Goal: Task Accomplishment & Management: Complete application form

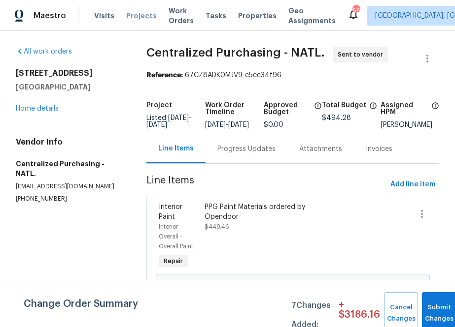
click at [143, 17] on span "Projects" at bounding box center [141, 16] width 31 height 10
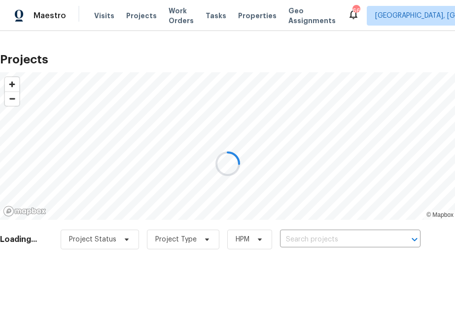
click at [334, 235] on div at bounding box center [227, 163] width 455 height 327
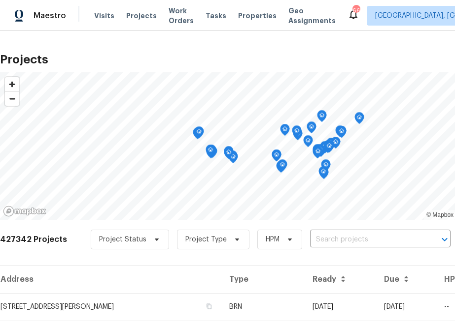
click at [334, 235] on input "text" at bounding box center [366, 239] width 113 height 15
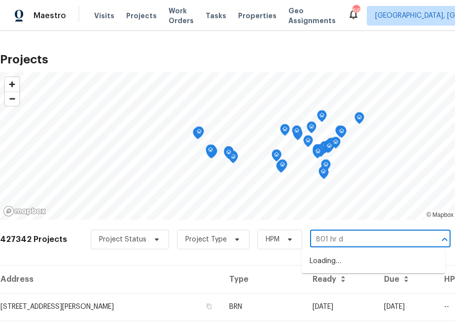
type input "801 hr dr"
click at [325, 264] on li "[STREET_ADDRESS][US_STATE]" at bounding box center [372, 262] width 143 height 16
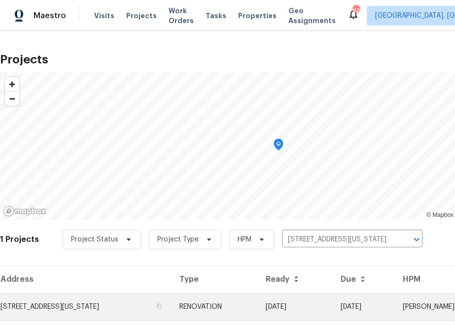
click at [88, 301] on td "[STREET_ADDRESS][US_STATE]" at bounding box center [85, 308] width 171 height 28
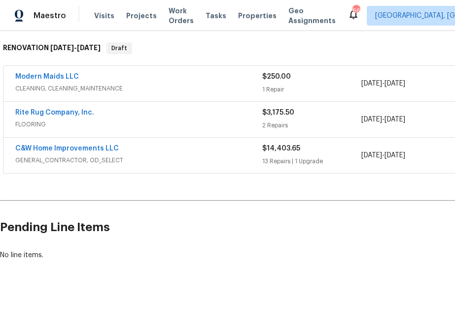
scroll to position [154, 102]
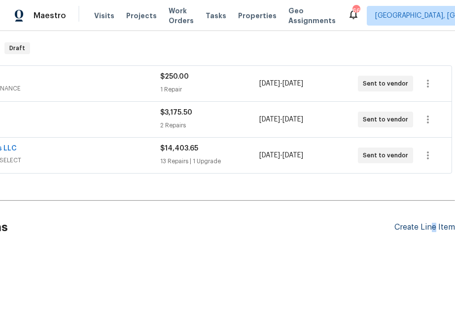
click at [433, 229] on div "Create Line Item" at bounding box center [424, 227] width 61 height 9
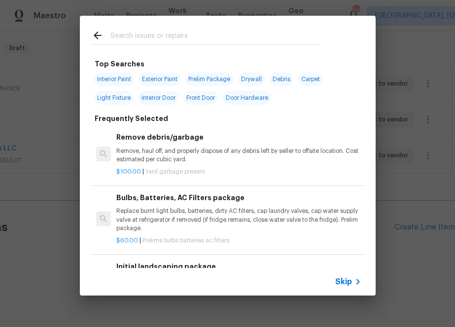
click at [343, 282] on span "Skip" at bounding box center [343, 282] width 17 height 10
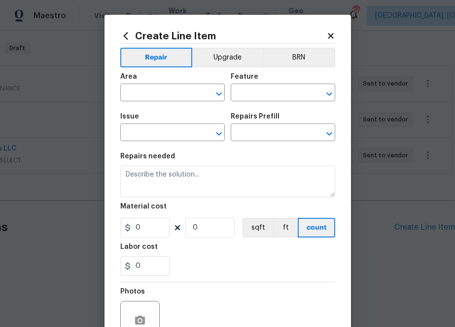
click at [126, 41] on div "Create Line Item Repair Upgrade BRN Area ​ Feature ​ Issue ​ Repairs Prefill ​ …" at bounding box center [227, 212] width 215 height 363
click at [126, 35] on icon at bounding box center [125, 36] width 11 height 11
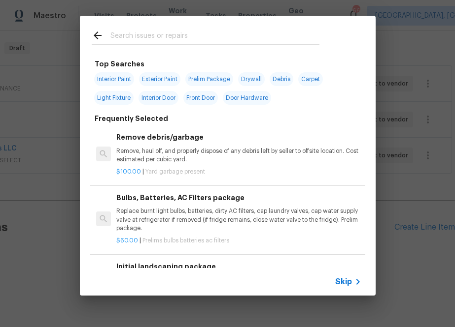
click at [168, 44] on input "text" at bounding box center [214, 37] width 209 height 15
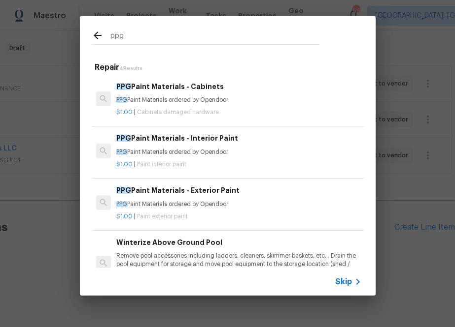
type input "ppg"
click at [138, 155] on p "PPG Paint Materials ordered by Opendoor" at bounding box center [238, 152] width 244 height 8
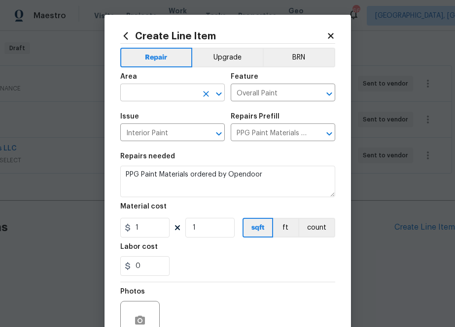
click at [154, 92] on input "text" at bounding box center [158, 93] width 77 height 15
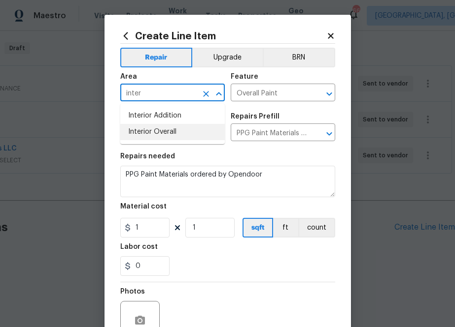
click at [165, 141] on ul "Interior Addition Interior Overall" at bounding box center [172, 124] width 104 height 40
click at [163, 132] on li "Interior Overall" at bounding box center [172, 132] width 104 height 16
type input "Interior Overall"
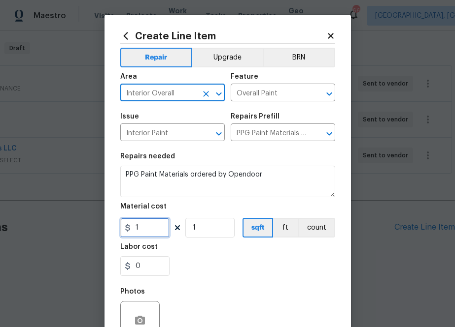
click at [141, 228] on input "1" at bounding box center [144, 228] width 49 height 20
paste input "616.25"
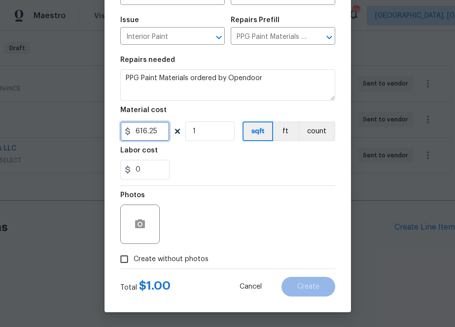
type input "616.25"
click at [196, 255] on span "Create without photos" at bounding box center [170, 260] width 75 height 10
click at [133, 255] on input "Create without photos" at bounding box center [124, 259] width 19 height 19
checkbox input "true"
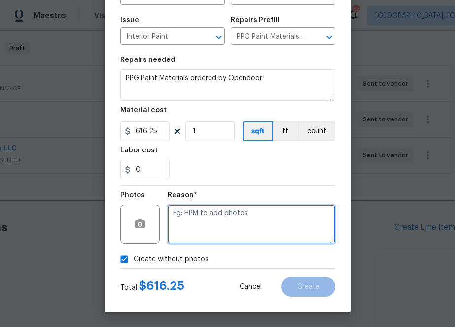
click at [224, 214] on textarea at bounding box center [250, 224] width 167 height 39
type textarea "na"
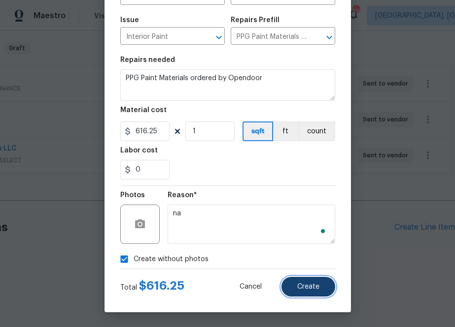
click at [305, 292] on button "Create" at bounding box center [308, 287] width 54 height 20
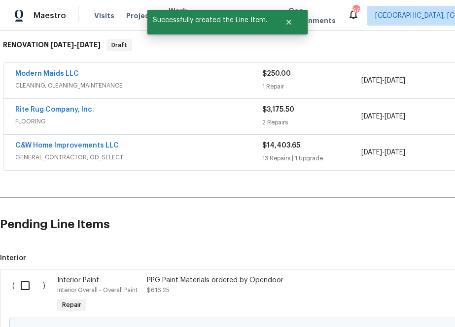
scroll to position [266, 0]
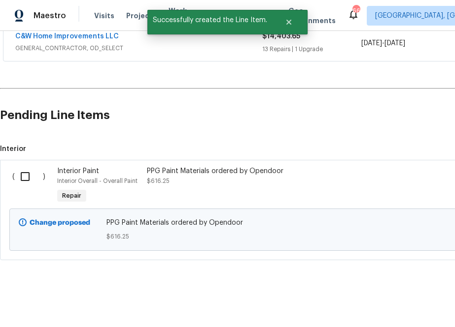
click at [29, 173] on input "checkbox" at bounding box center [29, 176] width 28 height 21
checkbox input "true"
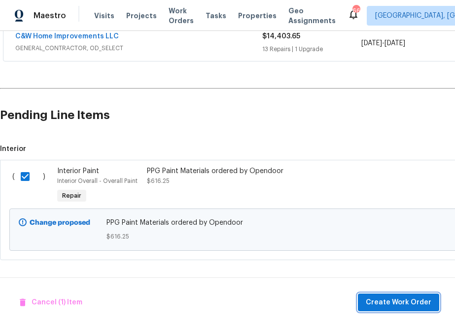
click at [381, 295] on button "Create Work Order" at bounding box center [398, 303] width 81 height 18
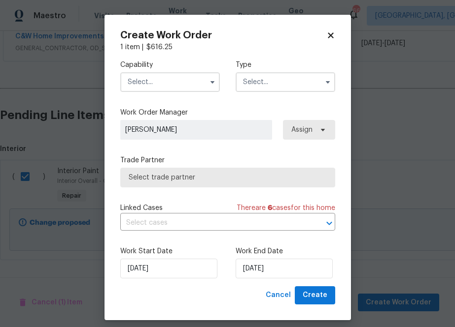
click at [167, 88] on input "text" at bounding box center [169, 82] width 99 height 20
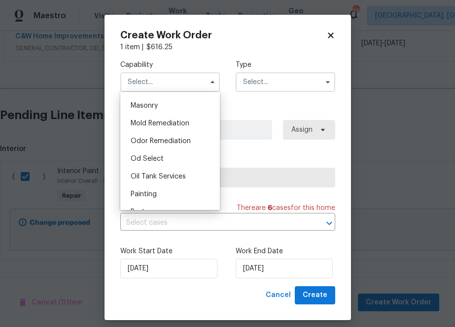
scroll to position [775, 0]
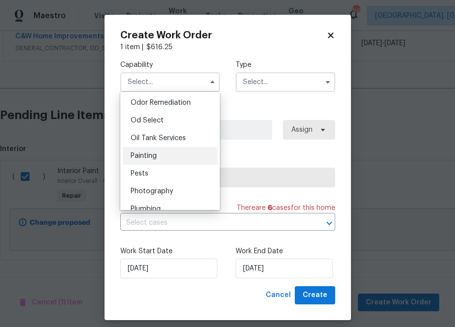
click at [163, 160] on div "Painting" at bounding box center [170, 156] width 95 height 18
type input "Painting"
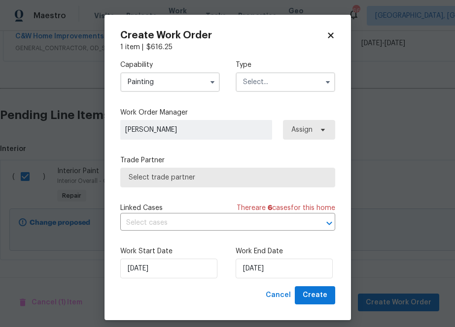
click at [273, 85] on input "text" at bounding box center [284, 82] width 99 height 20
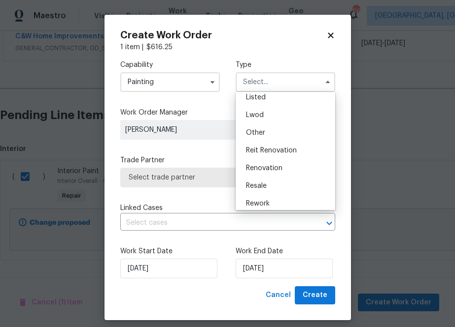
scroll to position [117, 0]
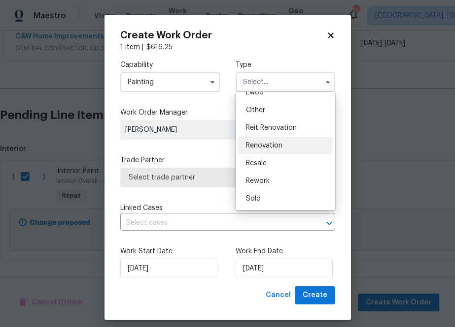
click at [273, 145] on span "Renovation" at bounding box center [264, 145] width 36 height 7
type input "Renovation"
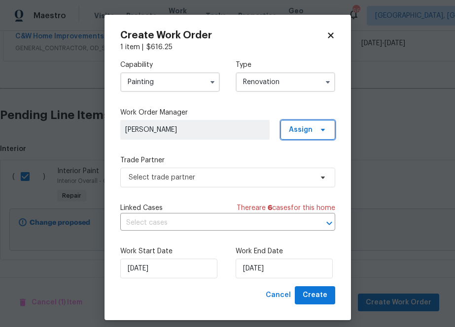
click at [294, 132] on span "Assign" at bounding box center [301, 130] width 24 height 10
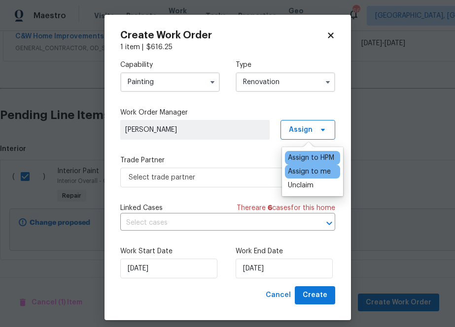
click at [294, 170] on div "Assign to me" at bounding box center [309, 172] width 43 height 10
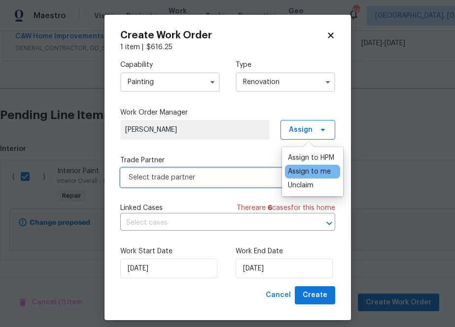
click at [204, 187] on span "Select trade partner" at bounding box center [227, 178] width 215 height 20
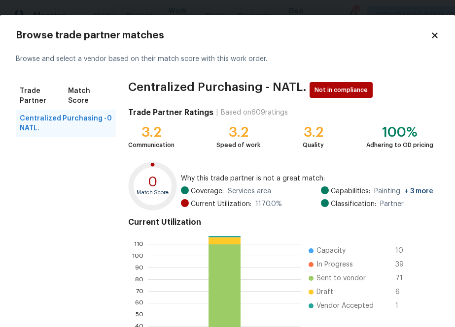
scroll to position [106, 0]
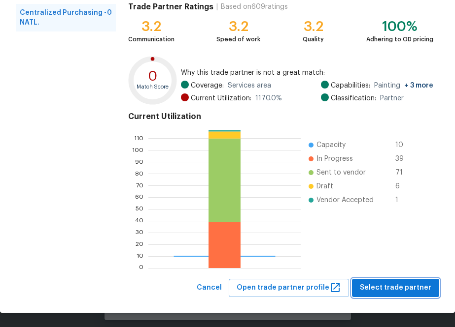
click at [394, 281] on button "Select trade partner" at bounding box center [395, 288] width 87 height 18
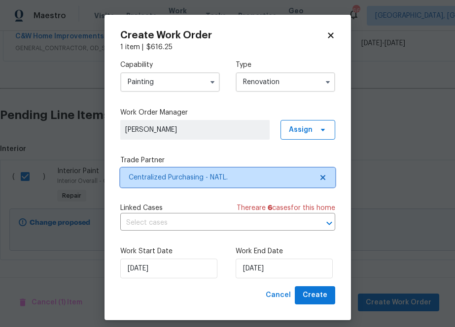
scroll to position [0, 0]
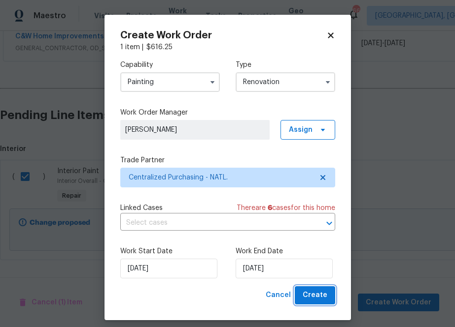
click at [326, 296] on span "Create" at bounding box center [314, 296] width 25 height 12
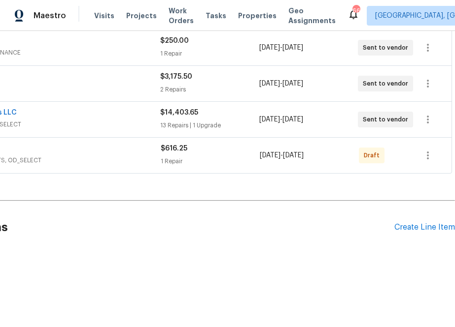
scroll to position [190, 0]
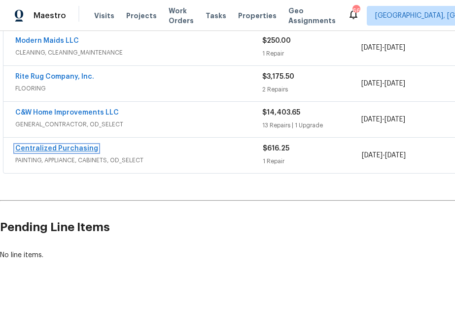
click at [60, 148] on link "Centralized Purchasing" at bounding box center [56, 148] width 83 height 7
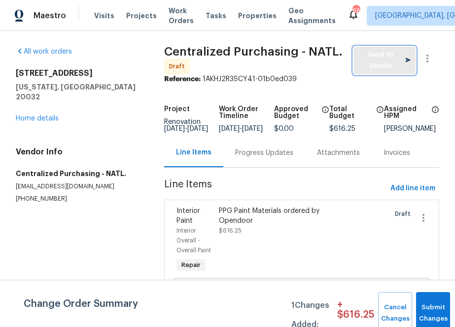
click at [368, 59] on span "Send to Vendor" at bounding box center [384, 60] width 52 height 23
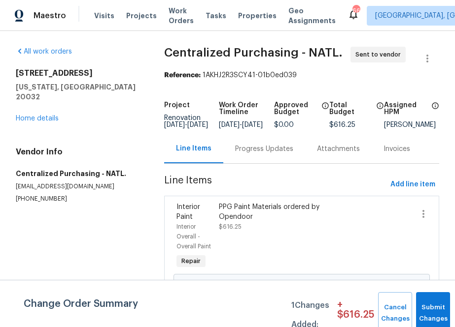
scroll to position [40, 0]
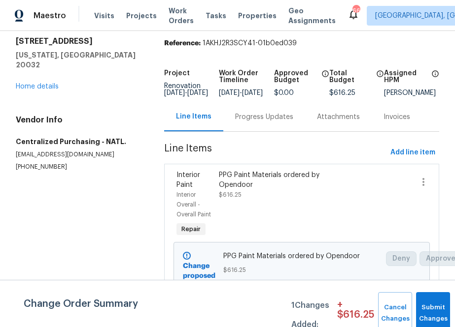
click at [140, 10] on div "Visits Projects Work Orders Tasks Properties Geo Assignments" at bounding box center [220, 16] width 253 height 20
click at [139, 16] on span "Projects" at bounding box center [141, 16] width 31 height 10
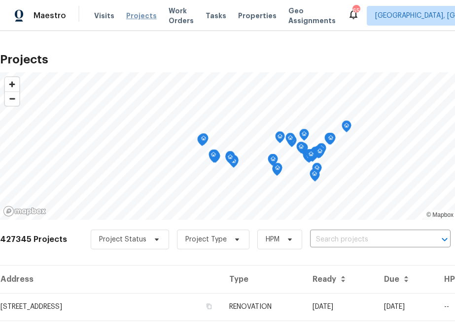
click at [127, 15] on span "Projects" at bounding box center [141, 16] width 31 height 10
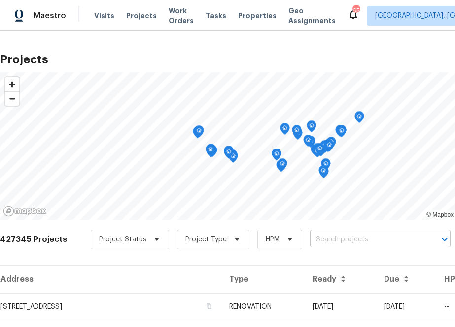
click at [324, 246] on input "text" at bounding box center [366, 239] width 113 height 15
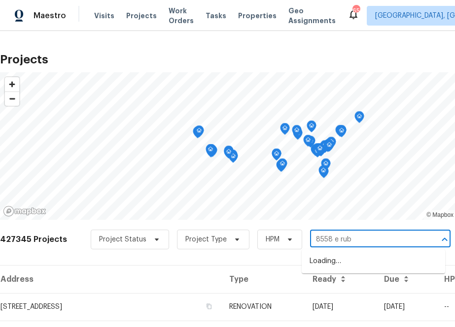
type input "8558 e ruby"
click at [320, 264] on li "[STREET_ADDRESS]" at bounding box center [372, 262] width 143 height 16
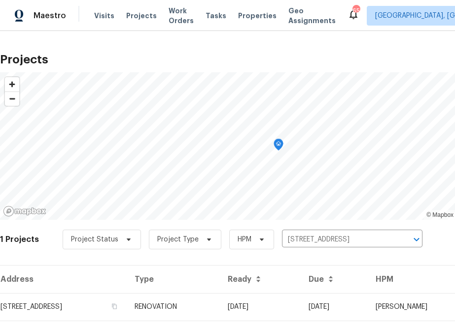
scroll to position [25, 0]
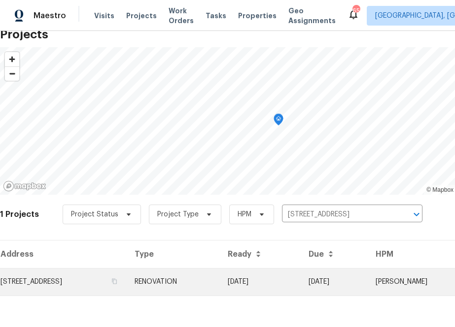
click at [89, 284] on td "[STREET_ADDRESS]" at bounding box center [63, 282] width 127 height 28
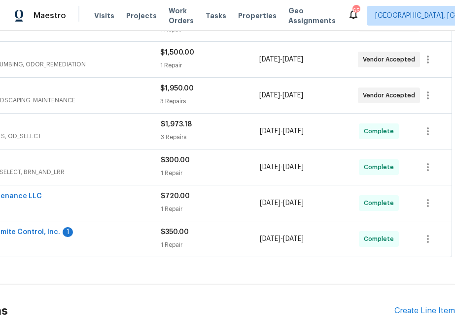
scroll to position [334, 102]
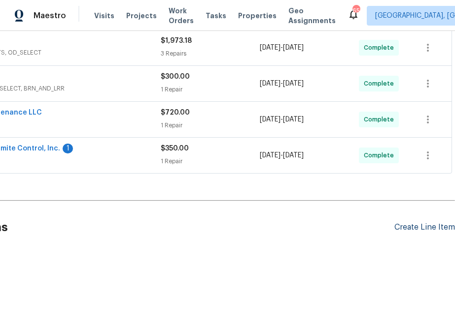
click at [414, 229] on div "Create Line Item" at bounding box center [424, 227] width 61 height 9
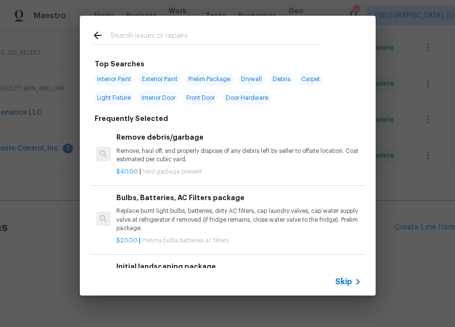
click at [345, 279] on span "Skip" at bounding box center [343, 282] width 17 height 10
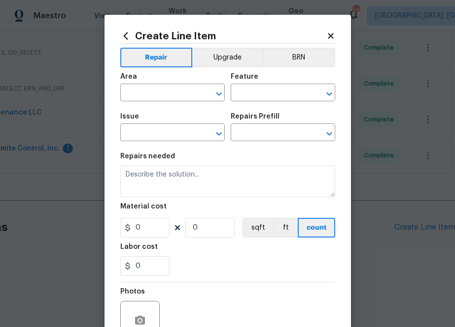
click at [127, 32] on icon at bounding box center [125, 35] width 4 height 7
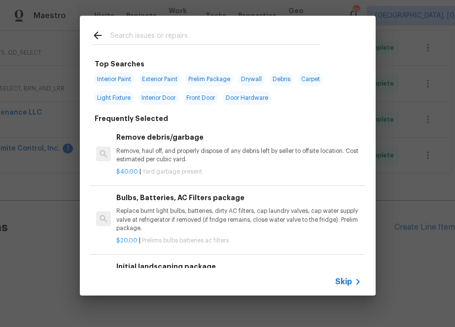
click at [160, 36] on input "text" at bounding box center [214, 37] width 209 height 15
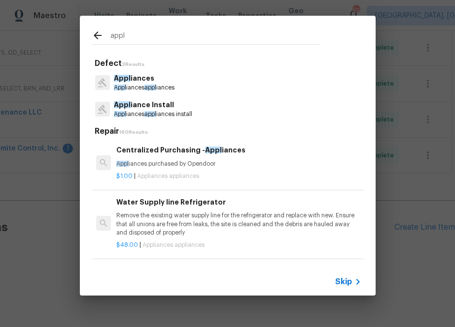
type input "appl"
click at [140, 167] on p "Appl iances purchased by Opendoor" at bounding box center [238, 164] width 244 height 8
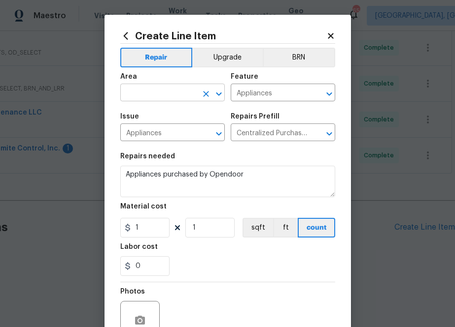
click at [180, 91] on input "text" at bounding box center [158, 93] width 77 height 15
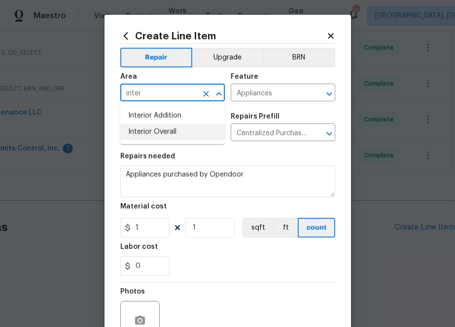
click at [173, 137] on li "Interior Overall" at bounding box center [172, 132] width 104 height 16
type input "Interior Overall"
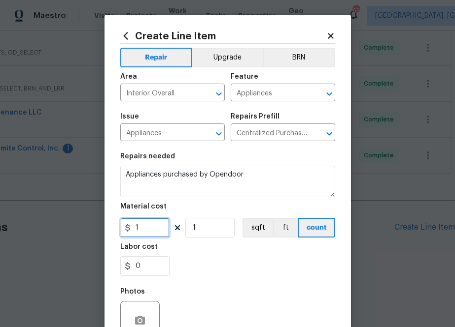
click at [149, 225] on input "1" at bounding box center [144, 228] width 49 height 20
paste input "183.54"
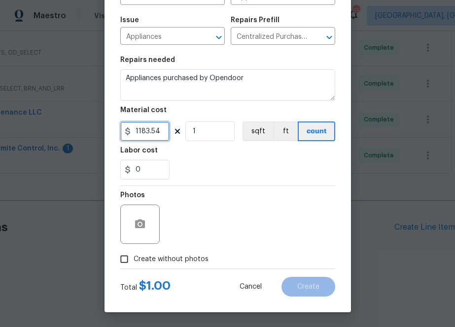
type input "1183.54"
click at [180, 266] on label "Create without photos" at bounding box center [162, 259] width 94 height 19
click at [133, 266] on input "Create without photos" at bounding box center [124, 259] width 19 height 19
checkbox input "true"
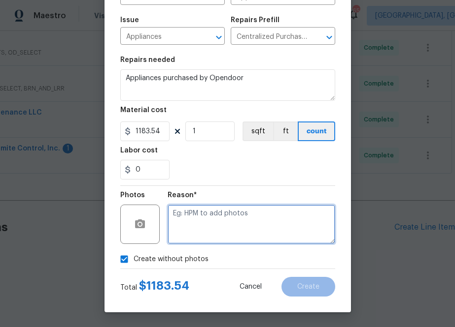
click at [202, 222] on textarea at bounding box center [250, 224] width 167 height 39
type textarea "na"
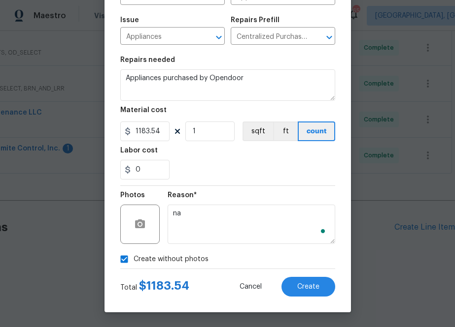
click at [300, 277] on div "Total $ 1183.54 Cancel Create" at bounding box center [227, 283] width 215 height 28
click at [300, 280] on button "Create" at bounding box center [308, 287] width 54 height 20
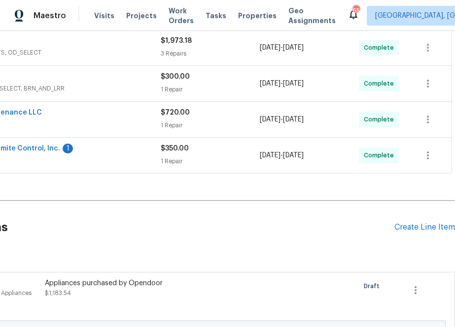
scroll to position [334, 0]
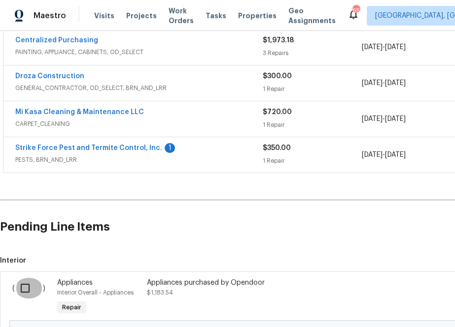
click at [27, 297] on input "checkbox" at bounding box center [29, 288] width 28 height 21
checkbox input "true"
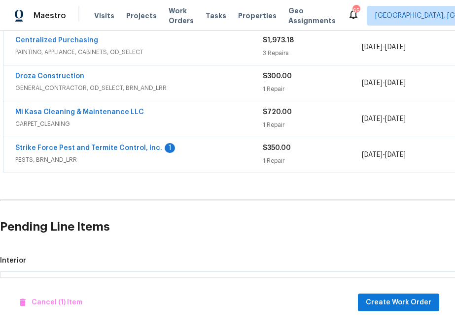
scroll to position [446, 0]
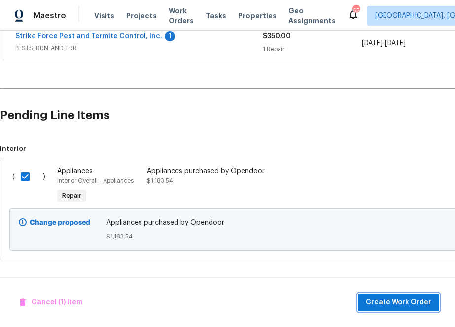
click at [398, 304] on span "Create Work Order" at bounding box center [397, 303] width 65 height 12
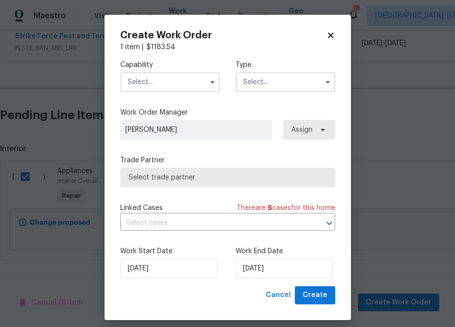
click at [177, 92] on input "text" at bounding box center [169, 82] width 99 height 20
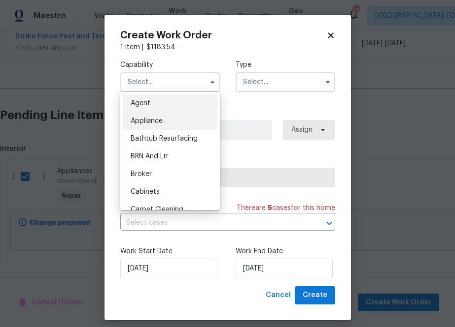
click at [173, 117] on div "Appliance" at bounding box center [170, 121] width 95 height 18
type input "Appliance"
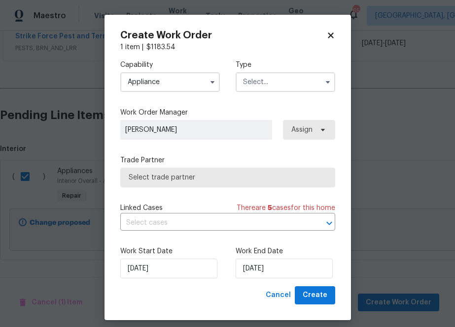
click at [256, 86] on input "text" at bounding box center [284, 82] width 99 height 20
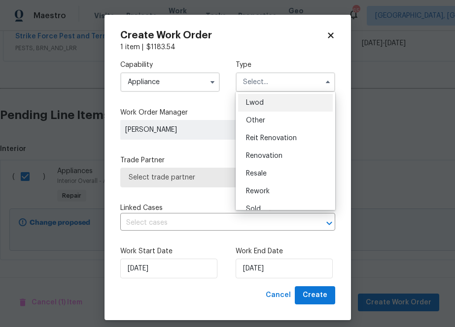
scroll to position [117, 0]
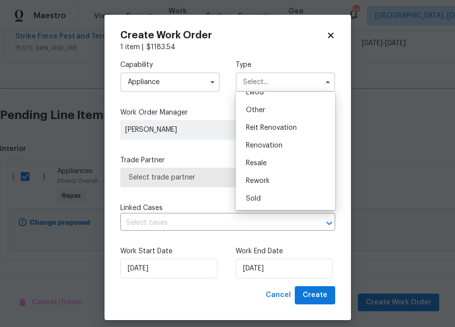
click at [274, 145] on span "Renovation" at bounding box center [264, 145] width 36 height 7
type input "Renovation"
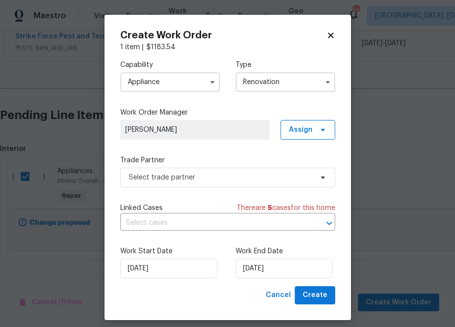
click at [314, 142] on div "Capability Appliance Type Renovation Feedback Hoa Violation Incident Insured Le…" at bounding box center [227, 169] width 215 height 234
click at [314, 134] on span "Assign" at bounding box center [307, 130] width 55 height 20
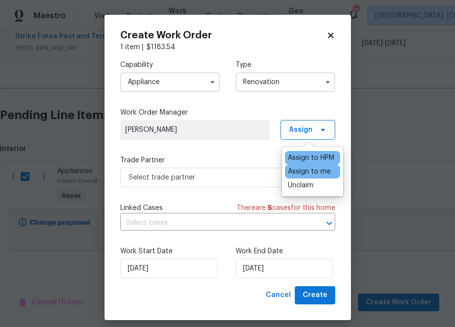
click at [308, 164] on div "Assign to HPM Assign to me Unclaim" at bounding box center [312, 171] width 61 height 49
click at [308, 171] on div "Assign to me" at bounding box center [309, 172] width 43 height 10
click at [318, 290] on span "Create" at bounding box center [314, 296] width 25 height 12
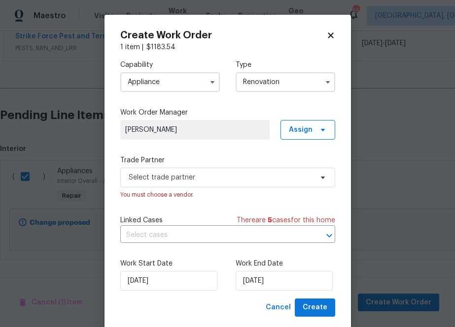
click at [301, 162] on label "Trade Partner" at bounding box center [227, 161] width 215 height 10
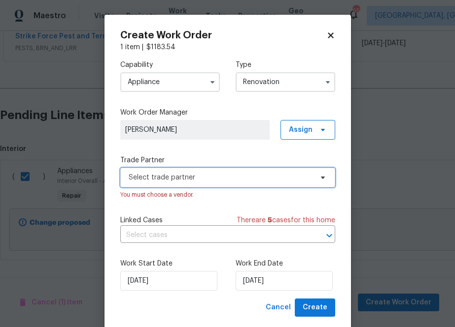
click at [301, 176] on span "Select trade partner" at bounding box center [221, 178] width 184 height 10
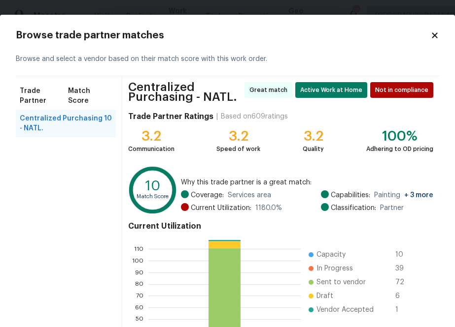
scroll to position [110, 0]
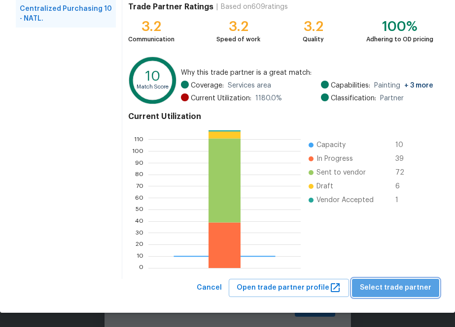
click at [401, 291] on span "Select trade partner" at bounding box center [394, 288] width 71 height 12
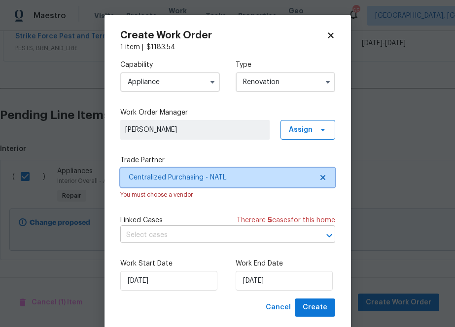
scroll to position [0, 0]
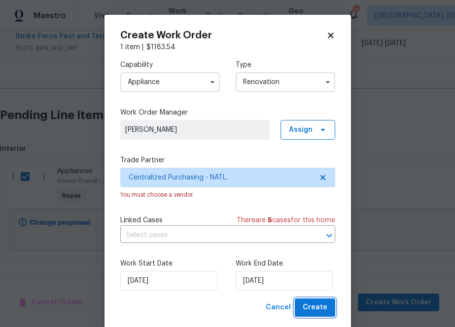
click at [309, 310] on span "Create" at bounding box center [314, 308] width 25 height 12
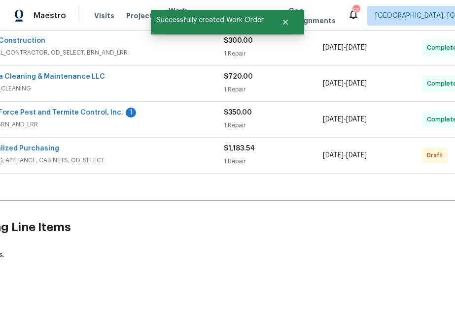
scroll to position [370, 0]
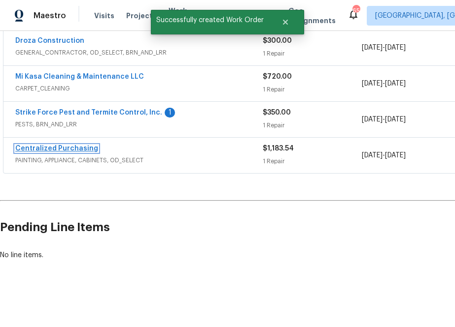
click at [39, 149] on link "Centralized Purchasing" at bounding box center [56, 148] width 83 height 7
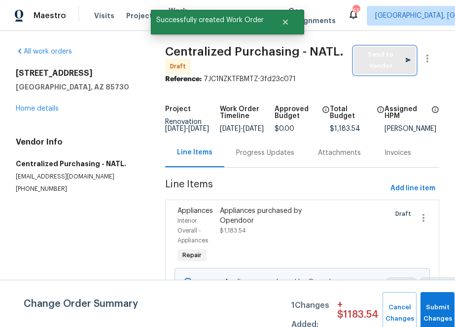
click at [377, 54] on span "Send to Vendor" at bounding box center [385, 60] width 52 height 23
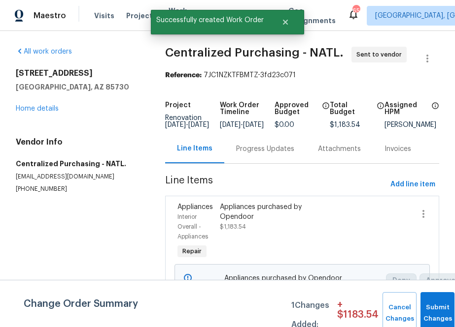
click at [149, 118] on div "All work orders [STREET_ADDRESS] Home details Vendor Info Centralized Purchasin…" at bounding box center [227, 190] width 455 height 319
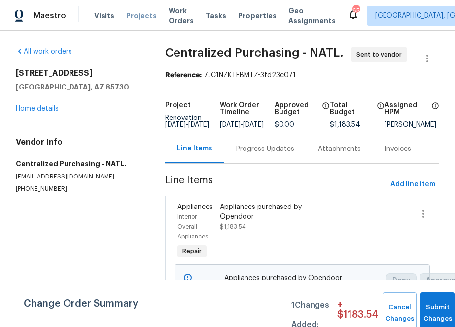
click at [131, 18] on span "Projects" at bounding box center [141, 16] width 31 height 10
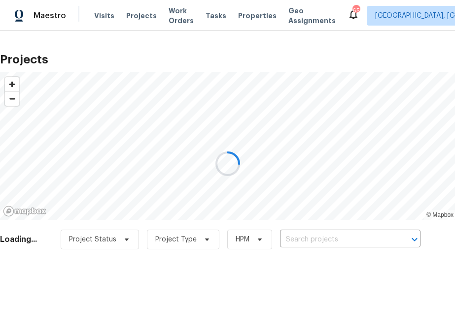
click at [309, 241] on div at bounding box center [227, 163] width 455 height 327
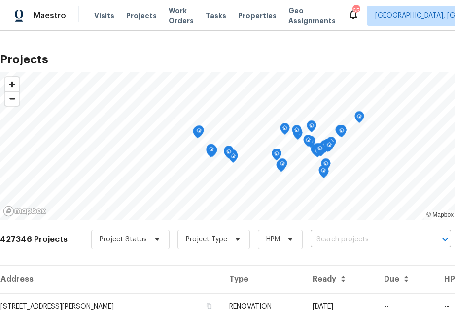
click at [310, 238] on input "text" at bounding box center [366, 239] width 113 height 15
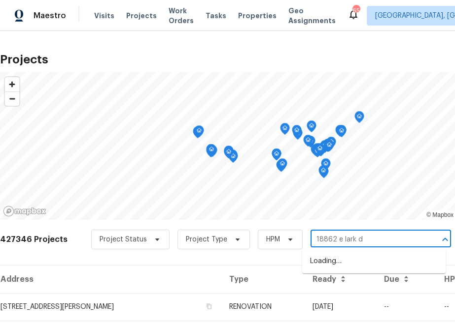
type input "18862 e lark dr"
click at [322, 262] on li "[STREET_ADDRESS]" at bounding box center [373, 262] width 143 height 16
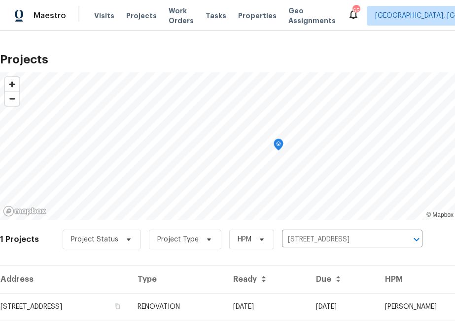
scroll to position [25, 0]
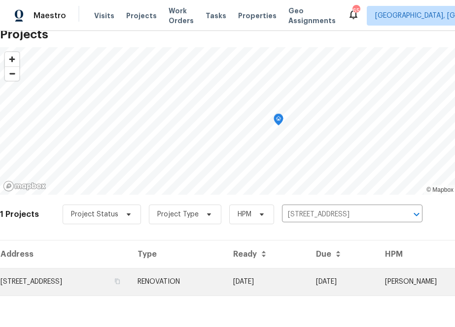
click at [107, 280] on td "[STREET_ADDRESS]" at bounding box center [65, 282] width 130 height 28
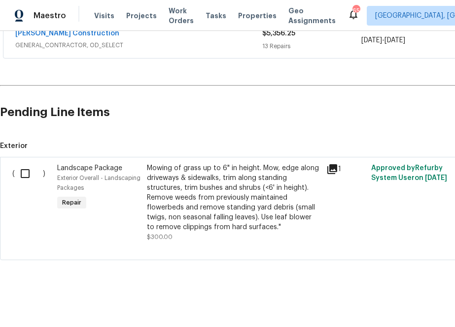
scroll to position [197, 102]
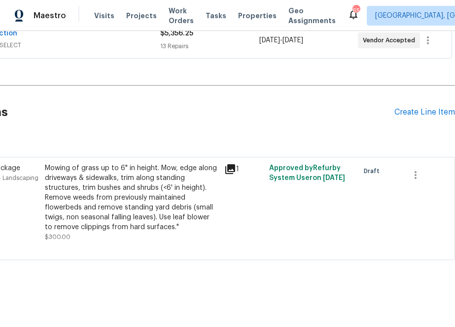
click at [394, 119] on div "Pending Line Items Create Line Item" at bounding box center [176, 113] width 556 height 46
click at [399, 115] on div "Create Line Item" at bounding box center [424, 112] width 61 height 9
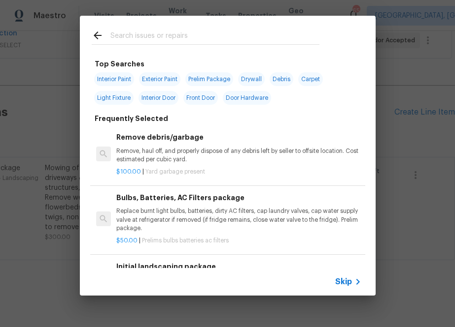
click at [177, 43] on input "text" at bounding box center [214, 37] width 209 height 15
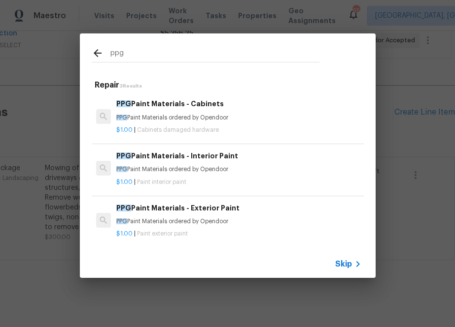
type input "ppg"
click at [147, 175] on div "$1.00 | Paint interior paint" at bounding box center [238, 180] width 244 height 12
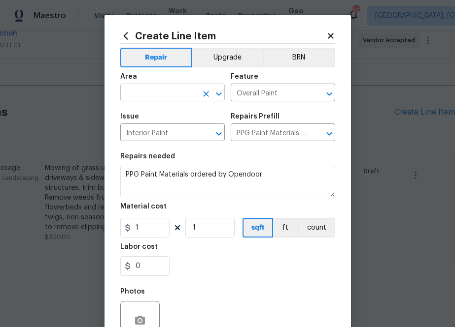
click at [158, 97] on input "text" at bounding box center [158, 93] width 77 height 15
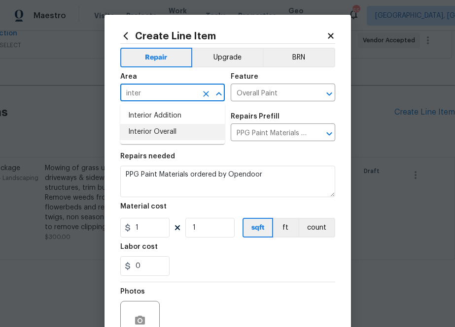
click at [159, 130] on li "Interior Overall" at bounding box center [172, 132] width 104 height 16
type input "Interior Overall"
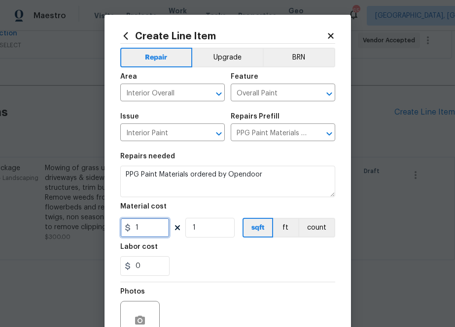
click at [145, 228] on input "1" at bounding box center [144, 228] width 49 height 20
paste input "569.786467"
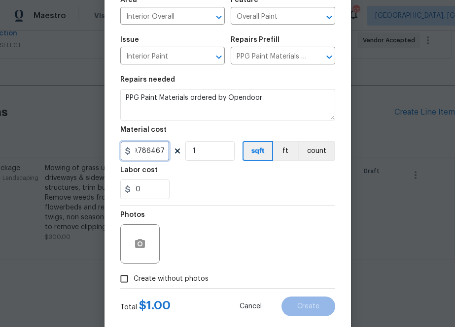
scroll to position [97, 0]
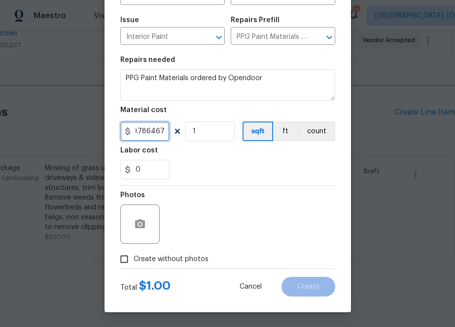
click at [148, 137] on input "569.7864671" at bounding box center [144, 132] width 49 height 20
paste input "569.7864671"
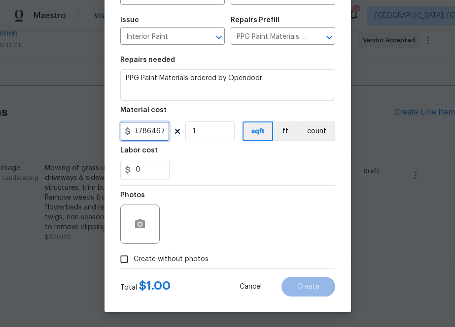
click at [144, 132] on input "0569.7864671" at bounding box center [144, 132] width 49 height 20
paste input "569.7864671"
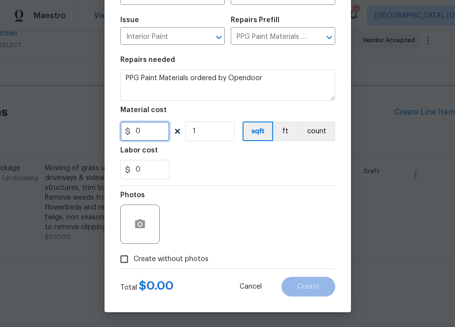
click at [150, 128] on input "0" at bounding box center [144, 132] width 49 height 20
paste input "569.79"
type input "569.79"
click at [191, 171] on div "0" at bounding box center [227, 170] width 215 height 20
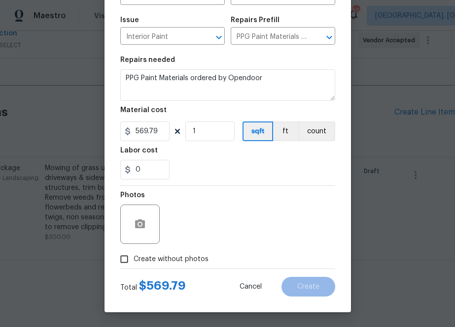
drag, startPoint x: 168, startPoint y: 258, endPoint x: 174, endPoint y: 251, distance: 9.5
click at [168, 259] on span "Create without photos" at bounding box center [170, 260] width 75 height 10
click at [133, 259] on input "Create without photos" at bounding box center [124, 259] width 19 height 19
checkbox input "true"
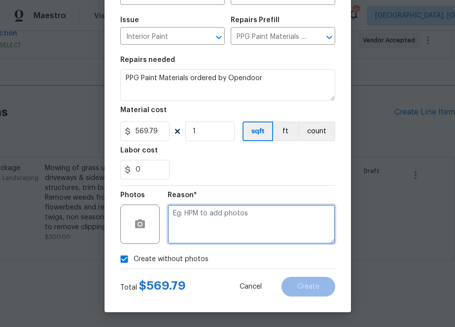
click at [204, 223] on textarea at bounding box center [250, 224] width 167 height 39
type textarea "m"
type textarea "na"
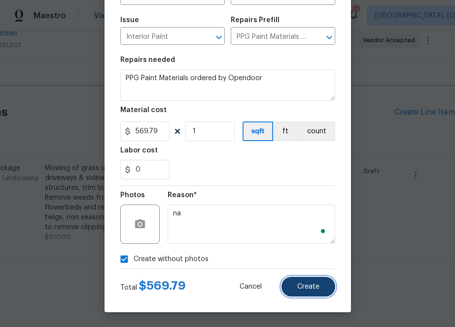
click at [317, 287] on span "Create" at bounding box center [308, 287] width 22 height 7
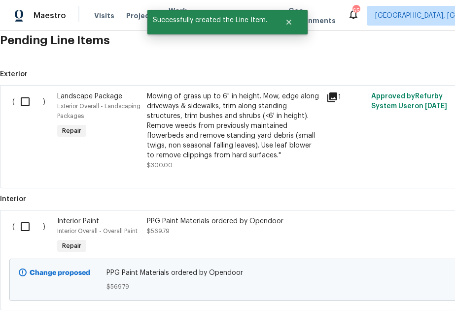
scroll to position [320, 0]
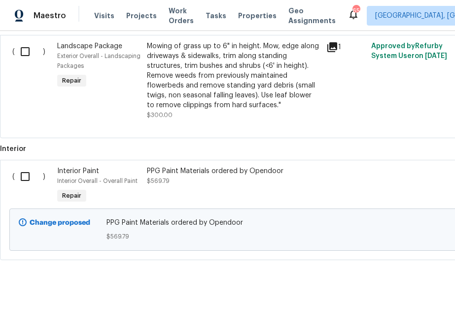
click at [26, 179] on input "checkbox" at bounding box center [29, 176] width 28 height 21
checkbox input "true"
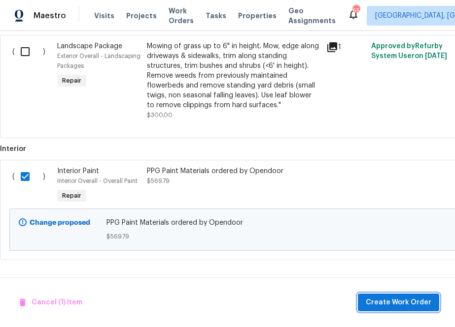
click at [385, 303] on span "Create Work Order" at bounding box center [397, 303] width 65 height 12
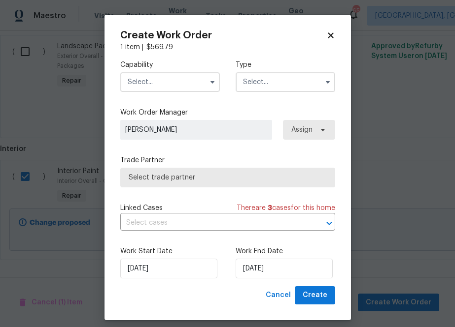
click at [163, 86] on input "text" at bounding box center [169, 82] width 99 height 20
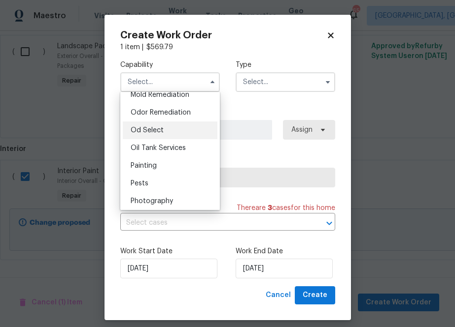
scroll to position [766, 0]
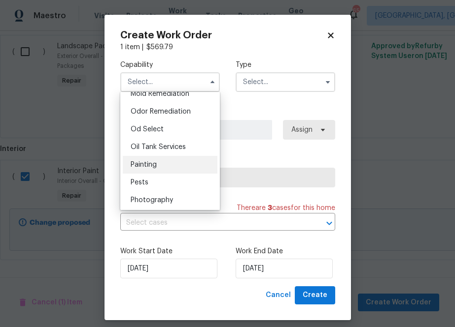
click at [160, 161] on div "Painting" at bounding box center [170, 165] width 95 height 18
type input "Painting"
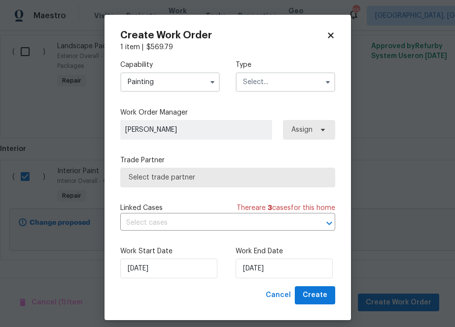
click at [276, 81] on input "text" at bounding box center [284, 82] width 99 height 20
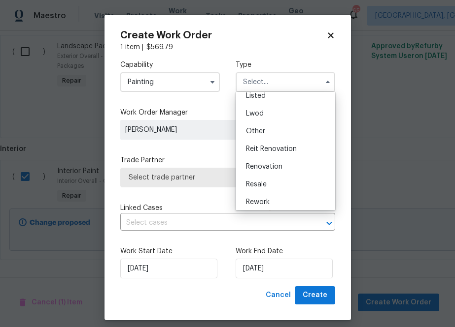
scroll to position [117, 0]
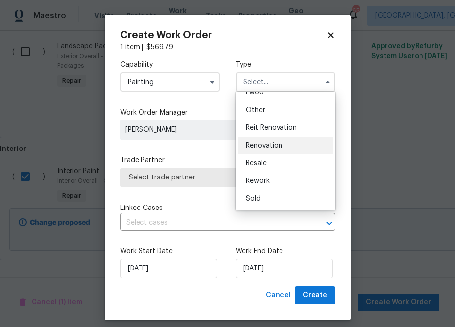
click at [269, 144] on span "Renovation" at bounding box center [264, 145] width 36 height 7
type input "Renovation"
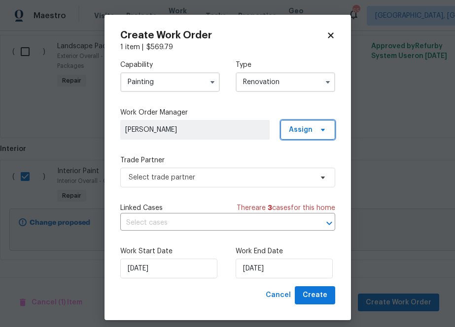
click at [296, 128] on span "Assign" at bounding box center [301, 130] width 24 height 10
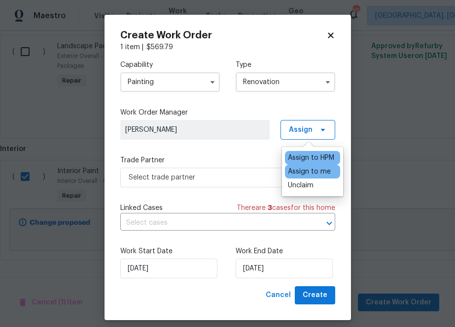
click at [294, 173] on div "Assign to me" at bounding box center [309, 172] width 43 height 10
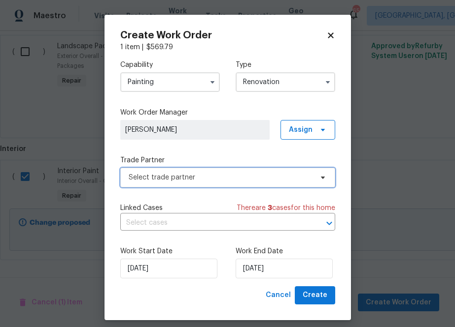
click at [234, 175] on span "Select trade partner" at bounding box center [221, 178] width 184 height 10
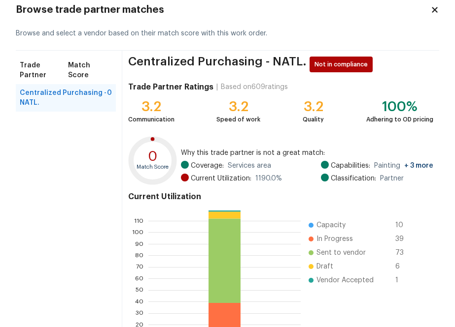
scroll to position [106, 0]
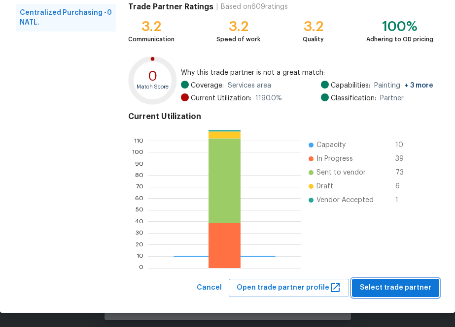
click at [383, 291] on span "Select trade partner" at bounding box center [394, 288] width 71 height 12
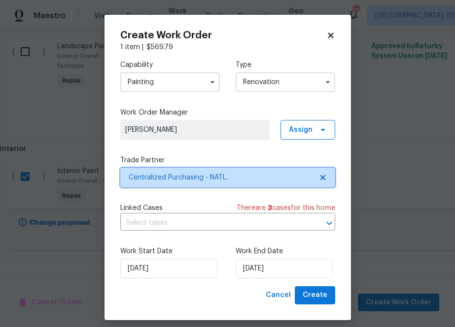
scroll to position [0, 0]
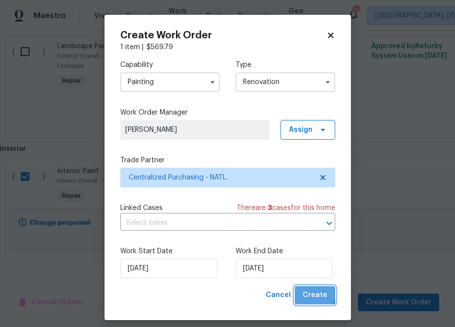
click at [303, 290] on button "Create" at bounding box center [314, 296] width 40 height 18
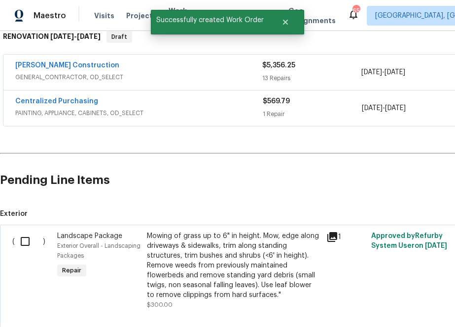
scroll to position [135, 0]
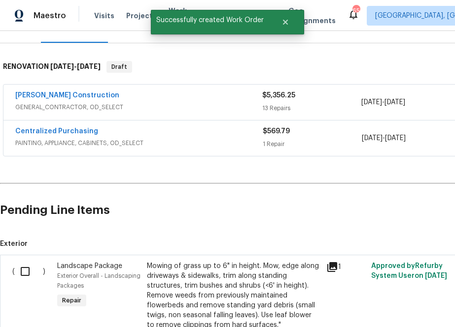
click at [80, 126] on div "Centralized Purchasing PAINTING, APPLIANCE, CABINETS, OD_SELECT $569.79 1 Repai…" at bounding box center [278, 138] width 550 height 35
click at [80, 131] on link "Centralized Purchasing" at bounding box center [56, 131] width 83 height 7
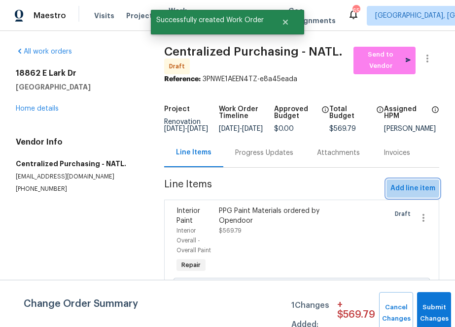
click at [406, 192] on span "Add line item" at bounding box center [412, 189] width 45 height 12
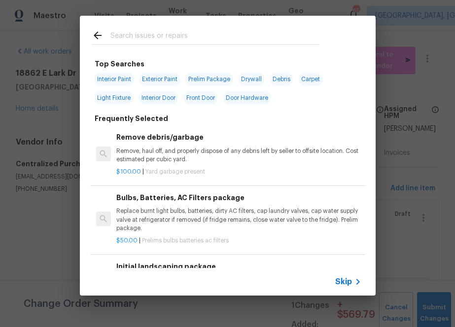
click at [212, 30] on input "text" at bounding box center [214, 37] width 209 height 15
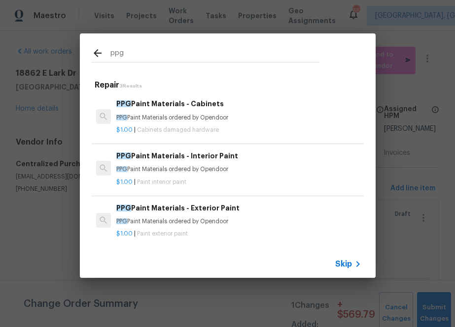
type input "ppg"
click at [186, 109] on h6 "PPG Paint Materials - Cabinets" at bounding box center [238, 103] width 244 height 11
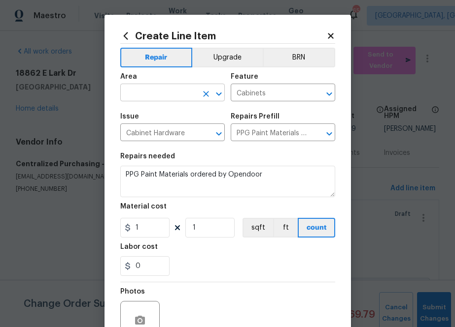
click at [152, 98] on input "text" at bounding box center [158, 93] width 77 height 15
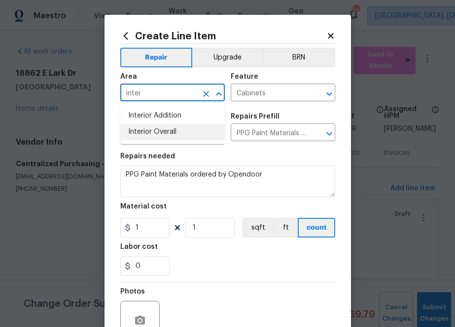
click at [176, 135] on li "Interior Overall" at bounding box center [172, 132] width 104 height 16
type input "Interior Overall"
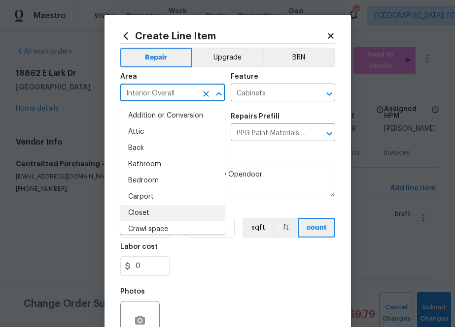
click at [270, 159] on div "Repairs needed" at bounding box center [227, 159] width 215 height 13
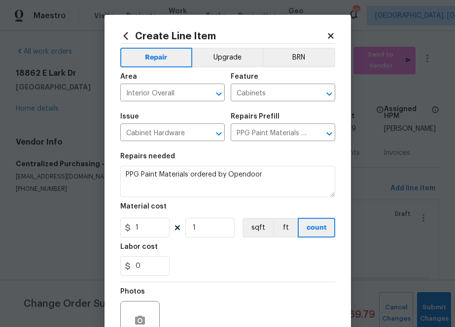
click at [153, 239] on section "Repairs needed PPG Paint Materials ordered by Opendoor Material cost 1 1 sqft f…" at bounding box center [227, 214] width 215 height 135
click at [153, 231] on input "1" at bounding box center [144, 228] width 49 height 20
paste input "36.27"
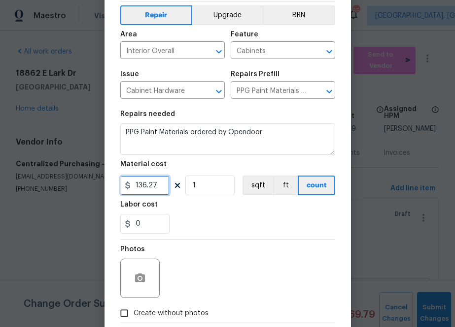
scroll to position [97, 0]
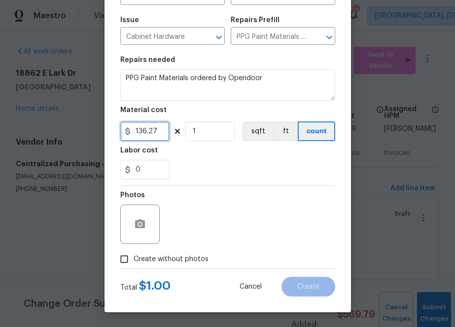
type input "136.27"
click at [173, 264] on span "Create without photos" at bounding box center [170, 260] width 75 height 10
click at [133, 264] on input "Create without photos" at bounding box center [124, 259] width 19 height 19
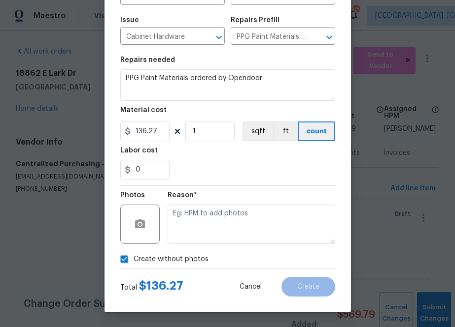
click at [178, 257] on span "Create without photos" at bounding box center [170, 260] width 75 height 10
click at [133, 257] on input "Create without photos" at bounding box center [124, 259] width 19 height 19
click at [211, 223] on div "Photos" at bounding box center [227, 218] width 215 height 64
click at [181, 256] on span "Create without photos" at bounding box center [170, 260] width 75 height 10
click at [133, 256] on input "Create without photos" at bounding box center [124, 259] width 19 height 19
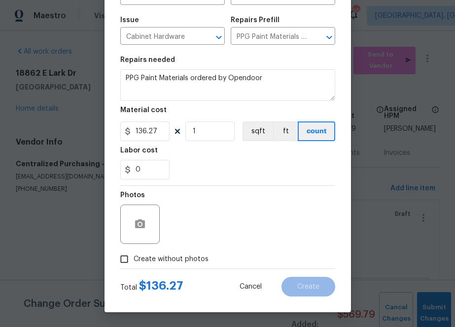
checkbox input "true"
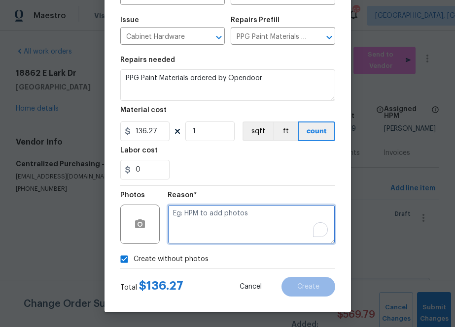
click at [201, 226] on textarea "To enrich screen reader interactions, please activate Accessibility in Grammarl…" at bounding box center [250, 224] width 167 height 39
type textarea "na"
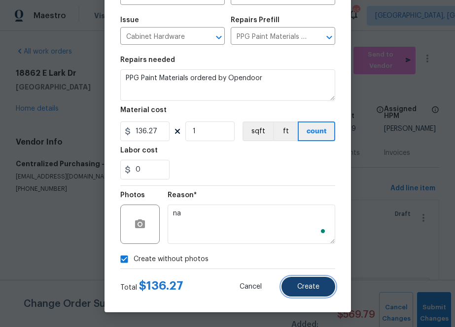
click at [309, 283] on button "Create" at bounding box center [308, 287] width 54 height 20
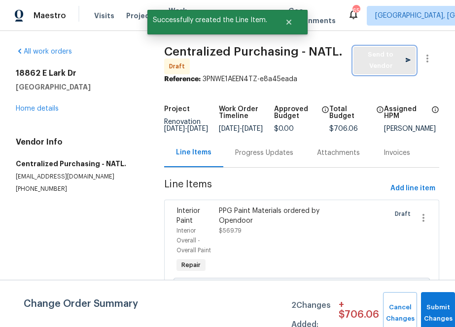
click at [379, 60] on span "Send to Vendor" at bounding box center [384, 60] width 52 height 23
